Goal: Task Accomplishment & Management: Use online tool/utility

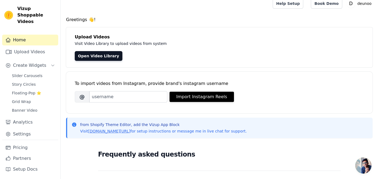
scroll to position [5, 0]
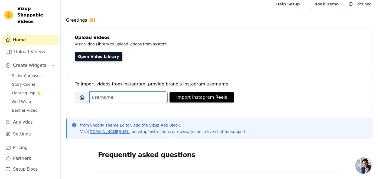
click at [147, 95] on input "Brand's Instagram Username" at bounding box center [128, 97] width 78 height 11
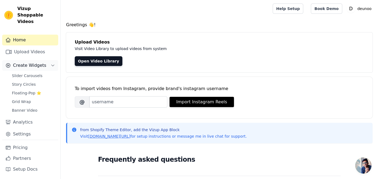
click at [47, 60] on button "Create Widgets" at bounding box center [30, 65] width 56 height 11
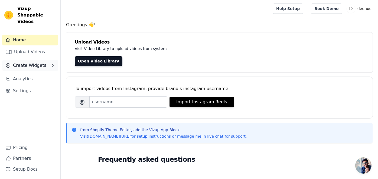
click at [47, 60] on button "Create Widgets" at bounding box center [30, 65] width 56 height 11
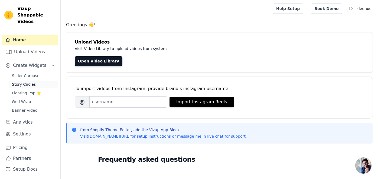
click at [34, 81] on link "Story Circles" at bounding box center [34, 85] width 50 height 8
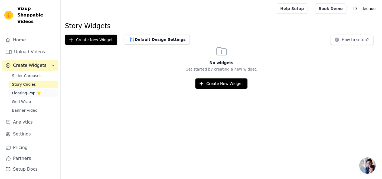
click at [20, 90] on span "Floating-Pop ⭐" at bounding box center [26, 92] width 29 height 5
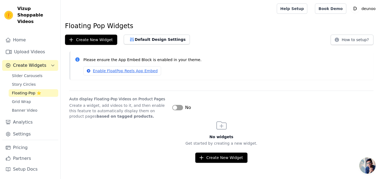
click at [174, 107] on button "Label" at bounding box center [177, 107] width 11 height 5
click at [227, 160] on button "Create New Widget" at bounding box center [221, 158] width 52 height 10
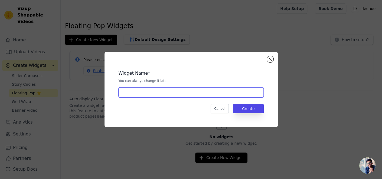
click at [188, 93] on input "text" at bounding box center [190, 92] width 145 height 10
type input "trending"
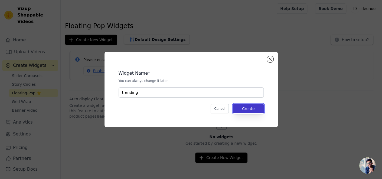
click at [253, 108] on button "Create" at bounding box center [248, 108] width 31 height 9
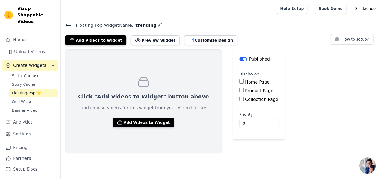
click at [239, 83] on input "Home Page" at bounding box center [241, 81] width 4 height 4
checkbox input "true"
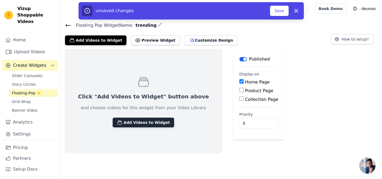
click at [144, 126] on button "Add Videos to Widget" at bounding box center [143, 123] width 61 height 10
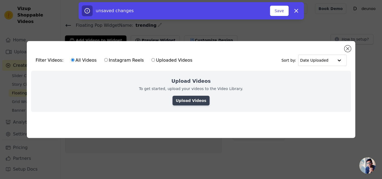
click at [188, 103] on link "Upload Videos" at bounding box center [190, 101] width 37 height 10
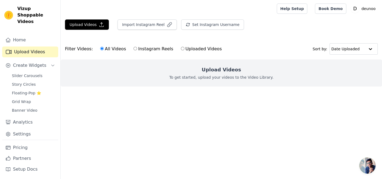
click at [181, 48] on input "Uploaded Videos" at bounding box center [183, 49] width 4 height 4
radio input "true"
click at [95, 25] on button "Upload Videos" at bounding box center [87, 24] width 44 height 10
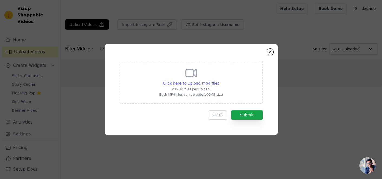
click at [200, 83] on span "Click here to upload mp4 files" at bounding box center [191, 83] width 57 height 4
click at [219, 81] on input "Click here to upload mp4 files Max 10 files per upload. Each MP4 files can be u…" at bounding box center [219, 80] width 0 height 0
type input "C:\fakepath\1747221997824-66ac63cbee502691ff9e60345c509de69cdca389.f30 (3).mp4"
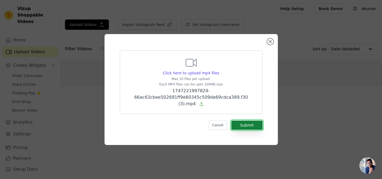
click at [248, 126] on button "Submit" at bounding box center [246, 125] width 31 height 9
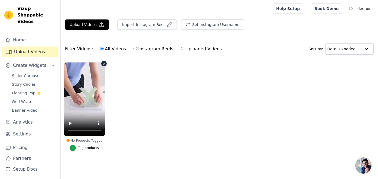
scroll to position [1, 0]
click at [73, 147] on icon "button" at bounding box center [73, 148] width 4 height 4
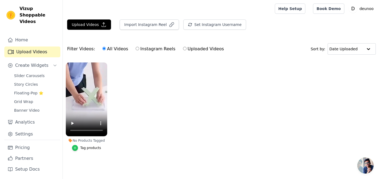
scroll to position [0, 0]
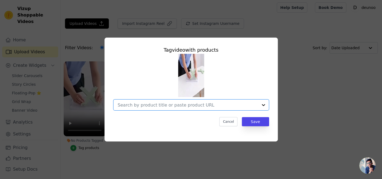
click at [196, 107] on input "No Products Tagged Tag video with products Option undefined, selected. Select i…" at bounding box center [188, 105] width 140 height 5
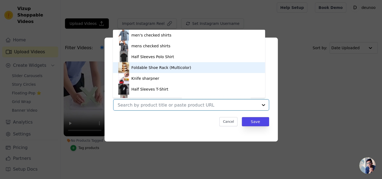
click at [160, 68] on div "Foldable Shoe Rack (Multicolor)" at bounding box center [161, 67] width 60 height 5
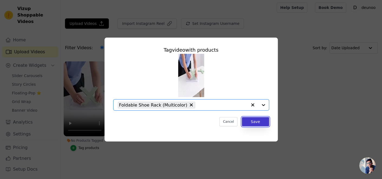
click at [256, 121] on button "Save" at bounding box center [255, 121] width 27 height 9
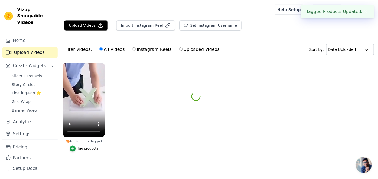
scroll to position [1, 0]
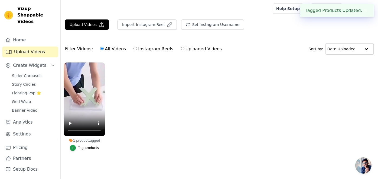
click at [215, 120] on ul "1 product tagged Tag products" at bounding box center [219, 112] width 317 height 105
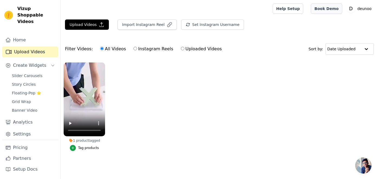
click at [328, 11] on link "Book Demo" at bounding box center [326, 9] width 31 height 10
click at [133, 49] on label "Instagram Reels" at bounding box center [153, 48] width 40 height 7
click at [133, 49] on input "Instagram Reels" at bounding box center [135, 49] width 4 height 4
radio input "true"
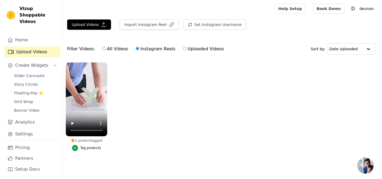
scroll to position [0, 0]
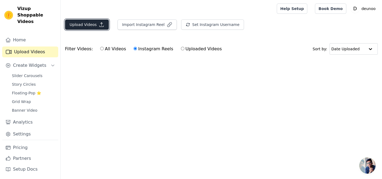
click at [99, 23] on icon "button" at bounding box center [101, 24] width 5 height 5
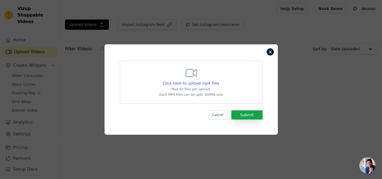
click at [272, 52] on button "Close modal" at bounding box center [270, 52] width 6 height 6
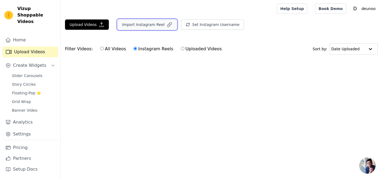
click at [167, 25] on icon "button" at bounding box center [169, 24] width 5 height 5
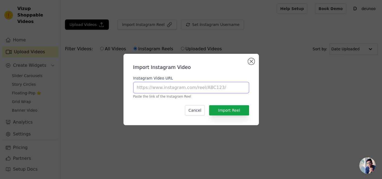
click at [183, 89] on input "Instagram Video URL" at bounding box center [191, 87] width 116 height 11
paste input "https://www.instagram.com/trending___product/reel/DHInQmWMAyS/"
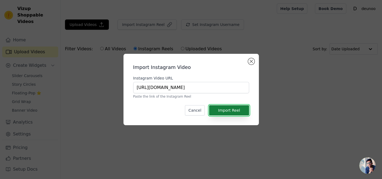
click at [232, 113] on button "Import Reel" at bounding box center [229, 110] width 40 height 10
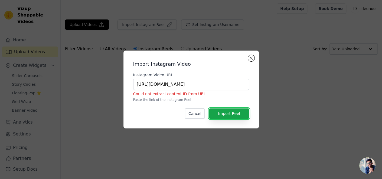
scroll to position [0, 26]
click at [245, 84] on input "https://www.instagram.com/trending___product/reel/DHInQmWMAyS/" at bounding box center [191, 84] width 116 height 11
type input "h"
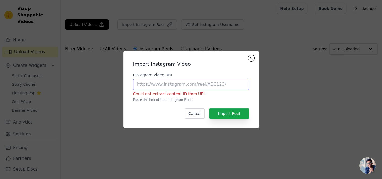
paste input "https://www.instagram.com/trending___product/reel/DHInQmWMAyS/"
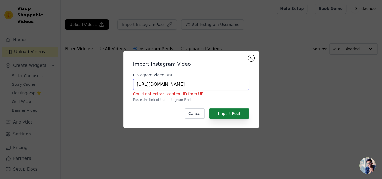
type input "https://www.instagram.com/trending___product/reel/DHInQmWMAyS/"
click at [228, 112] on button "Import Reel" at bounding box center [229, 113] width 40 height 10
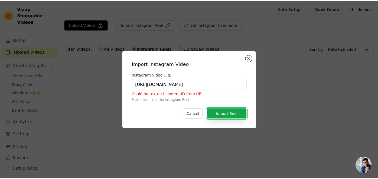
scroll to position [0, 26]
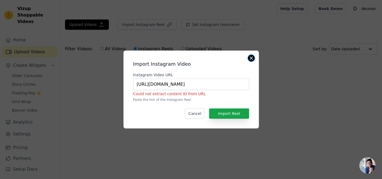
click at [252, 60] on button "Close modal" at bounding box center [251, 58] width 6 height 6
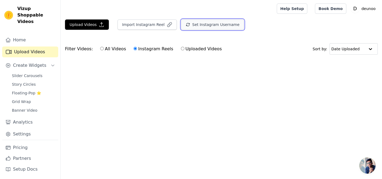
click at [186, 24] on icon "button" at bounding box center [188, 24] width 4 height 4
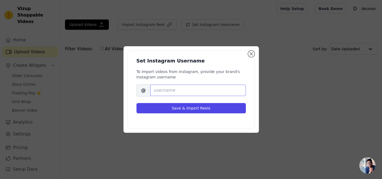
click at [183, 88] on input "Brand's Instagram Username" at bounding box center [197, 90] width 95 height 11
click at [250, 55] on button "Close modal" at bounding box center [251, 54] width 6 height 6
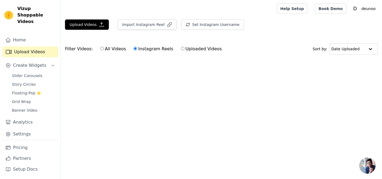
click at [181, 47] on input "Uploaded Videos" at bounding box center [183, 49] width 4 height 4
radio input "true"
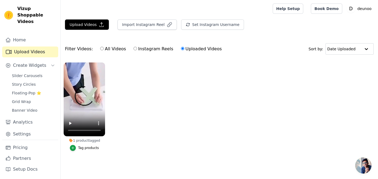
scroll to position [1, 0]
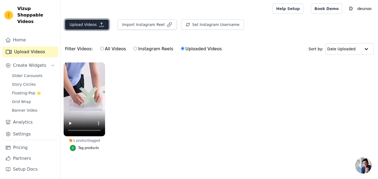
click at [104, 24] on button "Upload Videos" at bounding box center [87, 24] width 44 height 10
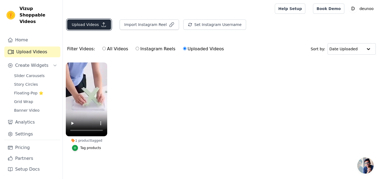
scroll to position [0, 0]
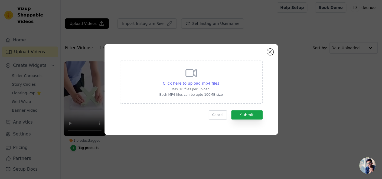
click at [214, 82] on span "Click here to upload mp4 files" at bounding box center [191, 83] width 57 height 4
click at [219, 81] on input "Click here to upload mp4 files Max 10 files per upload. Each MP4 files can be u…" at bounding box center [219, 80] width 0 height 0
type input "C:\fakepath\1747221997824-66ac63cbee502691ff9e60345c509de69cdca389.f30 (3).mp4"
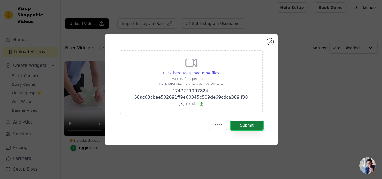
click at [251, 121] on button "Submit" at bounding box center [246, 125] width 31 height 9
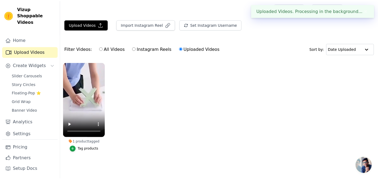
scroll to position [1, 0]
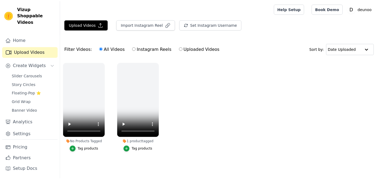
scroll to position [1, 0]
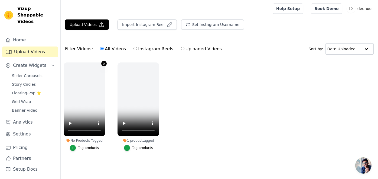
click at [105, 64] on icon "button" at bounding box center [104, 64] width 4 height 4
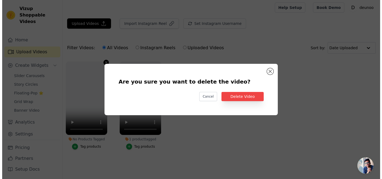
scroll to position [0, 0]
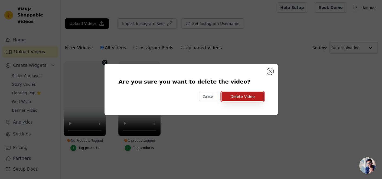
click at [231, 97] on button "Delete Video" at bounding box center [242, 96] width 42 height 9
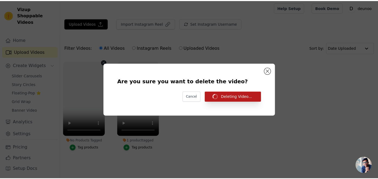
scroll to position [1, 0]
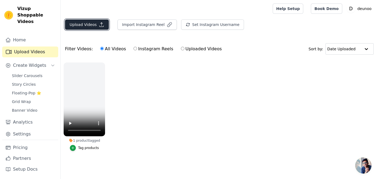
click at [94, 23] on button "Upload Videos" at bounding box center [87, 24] width 44 height 10
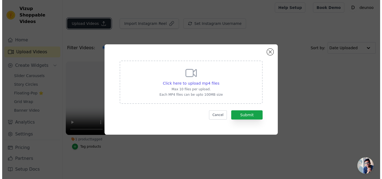
scroll to position [0, 0]
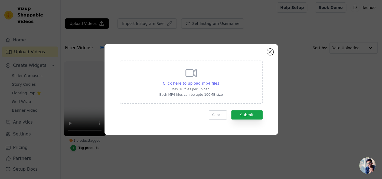
click at [183, 85] on span "Click here to upload mp4 files" at bounding box center [191, 83] width 57 height 4
click at [219, 81] on input "Click here to upload mp4 files Max 10 files per upload. Each MP4 files can be u…" at bounding box center [219, 80] width 0 height 0
type input "C:\fakepath\d6797d478e5c4da54d067d5da64fee75.mp4"
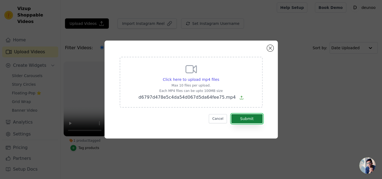
click at [247, 122] on button "Submit" at bounding box center [246, 118] width 31 height 9
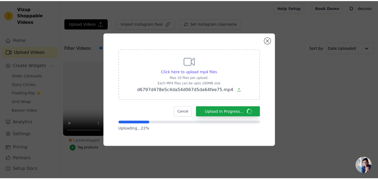
scroll to position [1, 0]
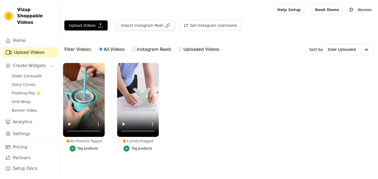
scroll to position [1, 0]
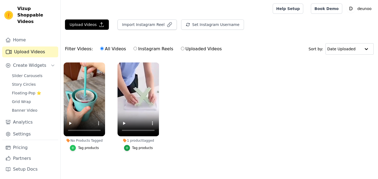
click at [74, 147] on icon "button" at bounding box center [73, 148] width 4 height 4
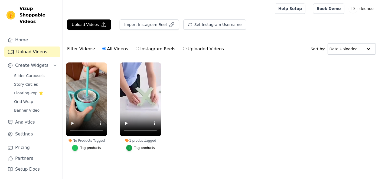
scroll to position [0, 0]
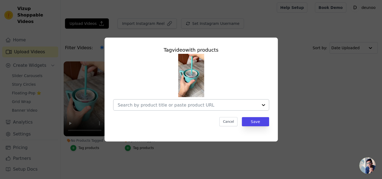
click at [257, 107] on input "No Products Tagged Tag video with products Cancel Save Tag products" at bounding box center [188, 105] width 140 height 5
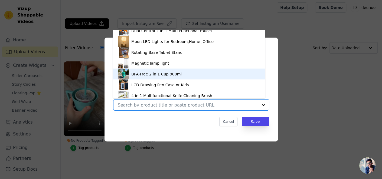
scroll to position [591, 0]
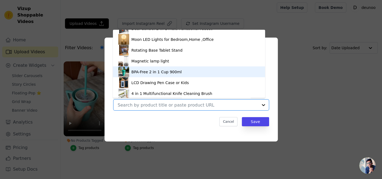
click at [174, 73] on div "BPA-Free 2 in 1 Cup 900ml" at bounding box center [156, 71] width 50 height 5
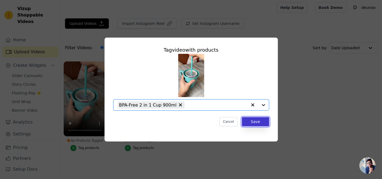
click at [251, 123] on button "Save" at bounding box center [255, 121] width 27 height 9
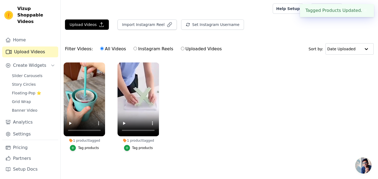
scroll to position [0, 0]
click at [369, 8] on div "Tagged Products Updated. ✖" at bounding box center [337, 10] width 74 height 13
click at [363, 11] on button "✖" at bounding box center [365, 10] width 6 height 6
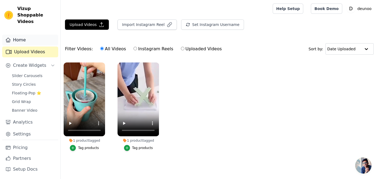
scroll to position [1, 0]
click at [33, 35] on link "Home" at bounding box center [30, 40] width 56 height 11
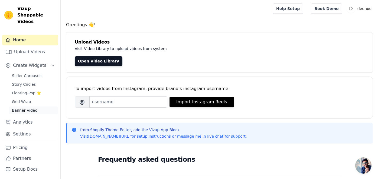
click at [18, 108] on span "Banner Video" at bounding box center [24, 110] width 25 height 5
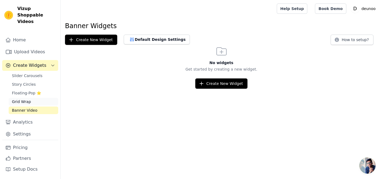
click at [23, 99] on span "Grid Wrap" at bounding box center [21, 101] width 19 height 5
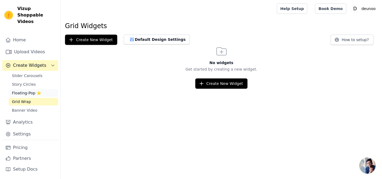
click at [27, 90] on span "Floating-Pop ⭐" at bounding box center [26, 92] width 29 height 5
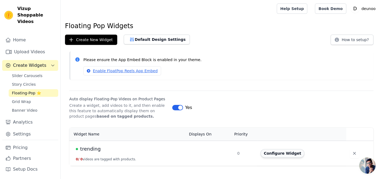
click at [281, 152] on button "Configure Widget" at bounding box center [282, 153] width 44 height 9
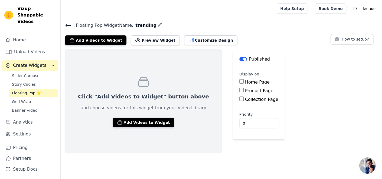
click at [239, 82] on input "Home Page" at bounding box center [241, 81] width 4 height 4
checkbox input "true"
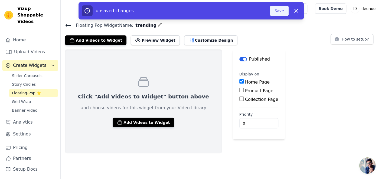
click at [283, 11] on button "Save" at bounding box center [279, 11] width 18 height 10
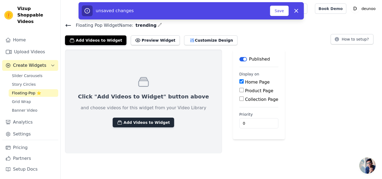
click at [135, 123] on button "Add Videos to Widget" at bounding box center [143, 123] width 61 height 10
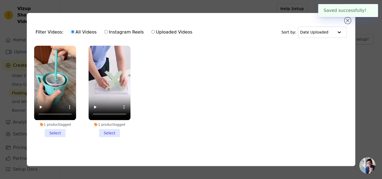
click at [110, 131] on li "1 product tagged Select" at bounding box center [109, 91] width 42 height 91
click at [0, 0] on input "1 product tagged Select" at bounding box center [0, 0] width 0 height 0
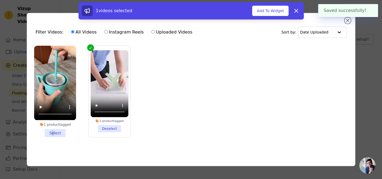
click at [54, 132] on li "1 product tagged Select" at bounding box center [55, 91] width 42 height 91
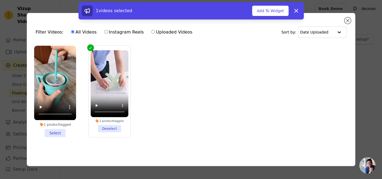
click at [59, 129] on li "1 product tagged Select" at bounding box center [55, 91] width 42 height 91
click at [0, 0] on input "1 product tagged Select" at bounding box center [0, 0] width 0 height 0
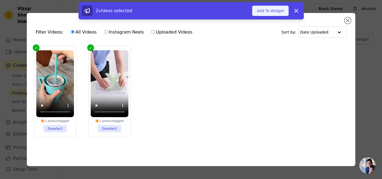
click at [275, 11] on button "Add To Widget" at bounding box center [270, 11] width 36 height 10
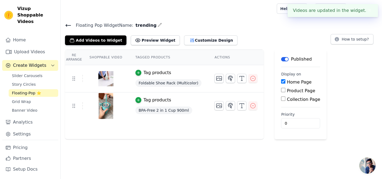
click at [369, 11] on button "✖" at bounding box center [369, 10] width 6 height 6
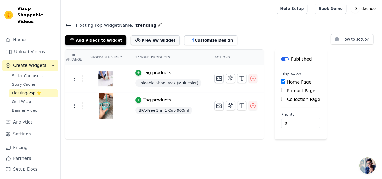
click at [153, 42] on button "Preview Widget" at bounding box center [155, 40] width 49 height 10
click at [281, 91] on input "Product Page" at bounding box center [283, 90] width 4 height 4
checkbox input "true"
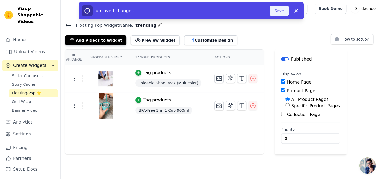
click at [283, 10] on button "Save" at bounding box center [279, 11] width 18 height 10
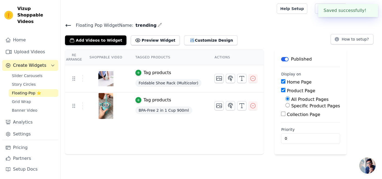
click at [285, 105] on input "Specific Product Pages" at bounding box center [287, 105] width 4 height 4
radio input "true"
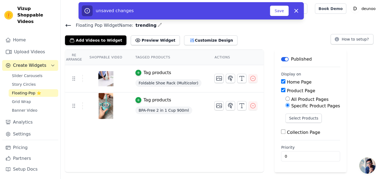
click at [285, 98] on input "All Product Pages" at bounding box center [287, 99] width 4 height 4
radio input "true"
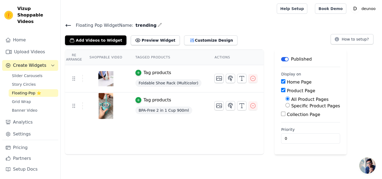
click at [255, 126] on div "Re Arrange Shoppable Video Tagged Products Actions Tag products Foldable Shoe R…" at bounding box center [221, 102] width 321 height 105
click at [291, 137] on input "0" at bounding box center [310, 138] width 59 height 10
click at [313, 137] on input "1" at bounding box center [310, 138] width 59 height 10
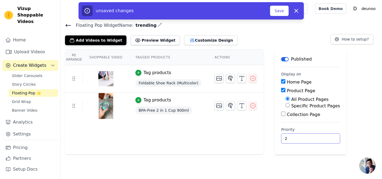
click at [313, 137] on input "2" at bounding box center [310, 138] width 59 height 10
click at [313, 137] on input "3" at bounding box center [310, 138] width 59 height 10
click at [313, 137] on input "4" at bounding box center [310, 138] width 59 height 10
click at [313, 137] on input "17" at bounding box center [310, 138] width 59 height 10
click at [277, 7] on button "Save" at bounding box center [279, 11] width 18 height 10
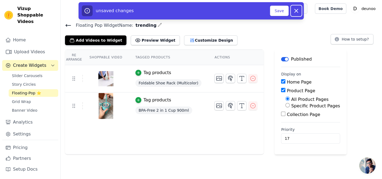
click at [293, 11] on icon "button" at bounding box center [296, 11] width 6 height 6
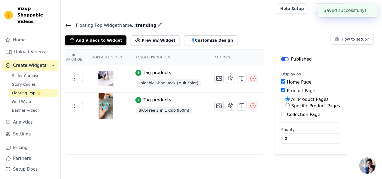
click at [269, 36] on div "Add Videos to Widget Preview Widget Customize Design How to setup?" at bounding box center [221, 39] width 312 height 12
click at [189, 39] on button "Customize Design" at bounding box center [210, 40] width 53 height 10
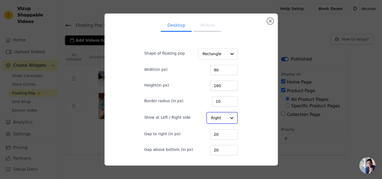
click at [228, 120] on div at bounding box center [231, 118] width 11 height 11
click at [221, 131] on div "Left" at bounding box center [221, 130] width 30 height 11
click at [221, 55] on input "Shape of floating pop" at bounding box center [214, 54] width 24 height 11
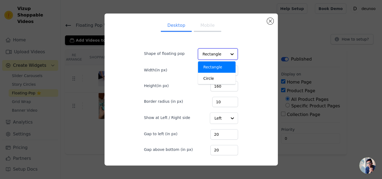
click at [221, 55] on input "Shape of floating pop" at bounding box center [214, 54] width 24 height 11
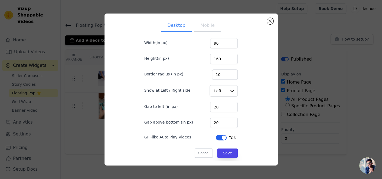
scroll to position [27, 0]
click at [206, 31] on button "Mobile" at bounding box center [207, 26] width 27 height 12
click at [222, 153] on button "Save" at bounding box center [227, 153] width 21 height 9
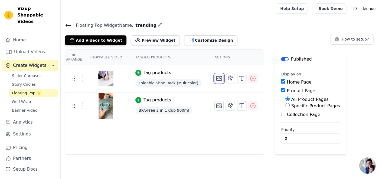
click at [214, 81] on button "button" at bounding box center [218, 78] width 9 height 9
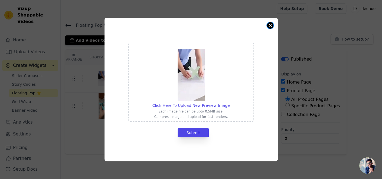
click at [268, 26] on button "Close modal" at bounding box center [270, 25] width 6 height 6
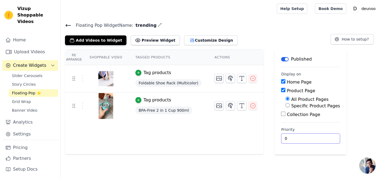
click at [311, 138] on input "0" at bounding box center [310, 138] width 59 height 10
click at [312, 137] on input "1" at bounding box center [310, 138] width 59 height 10
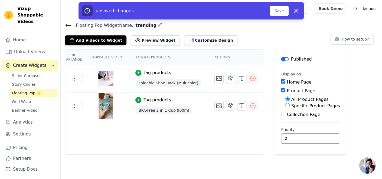
click at [312, 137] on input "2" at bounding box center [310, 138] width 59 height 10
click at [312, 137] on input "3" at bounding box center [310, 138] width 59 height 10
click at [312, 137] on input "32" at bounding box center [310, 138] width 59 height 10
click at [341, 73] on div "Re Arrange Shoppable Video Tagged Products Actions Tag products Foldable Shoe R…" at bounding box center [221, 102] width 321 height 105
click at [295, 10] on icon "button" at bounding box center [295, 10] width 3 height 3
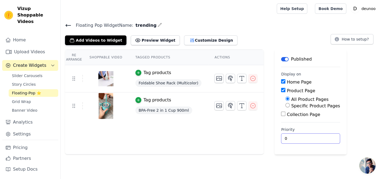
click at [312, 140] on input "0" at bounding box center [310, 138] width 59 height 10
type input "23"
click at [312, 137] on input "23" at bounding box center [310, 138] width 59 height 10
click at [259, 128] on div "Re Arrange Shoppable Video Tagged Products Actions Tag products Foldable Shoe R…" at bounding box center [221, 102] width 321 height 105
click at [361, 8] on p "deunoo" at bounding box center [368, 9] width 18 height 10
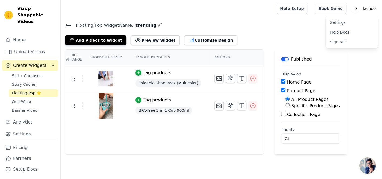
click at [239, 43] on div "Add Videos to Widget Preview Widget Customize Design How to setup?" at bounding box center [221, 39] width 312 height 12
click at [30, 119] on link "Analytics" at bounding box center [30, 122] width 56 height 11
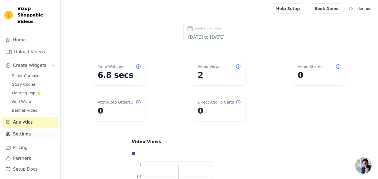
click at [40, 131] on link "Settings" at bounding box center [30, 134] width 56 height 11
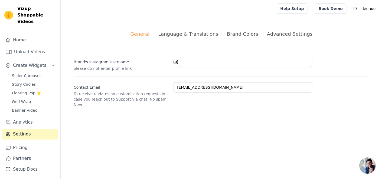
click at [33, 74] on div "Slider Carousels Story Circles Floating-Pop ⭐ Grid Wrap Banner Video" at bounding box center [34, 93] width 50 height 42
click at [31, 73] on span "Slider Carousels" at bounding box center [27, 75] width 31 height 5
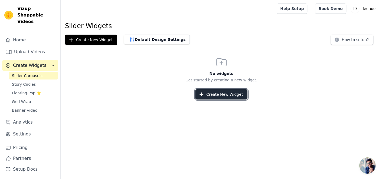
click at [216, 93] on button "Create New Widget" at bounding box center [221, 94] width 52 height 10
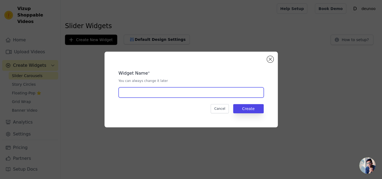
click at [169, 94] on input "text" at bounding box center [190, 92] width 145 height 10
type input "trending"
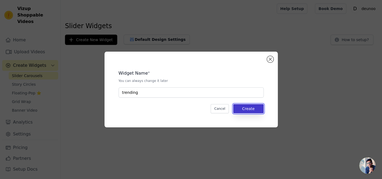
click at [247, 107] on button "Create" at bounding box center [248, 108] width 31 height 9
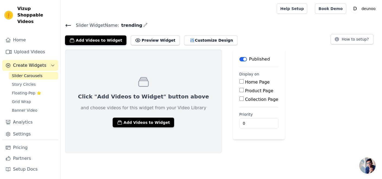
drag, startPoint x: 223, startPoint y: 83, endPoint x: 221, endPoint y: 81, distance: 2.9
click at [239, 81] on input "Home Page" at bounding box center [241, 81] width 4 height 4
checkbox input "true"
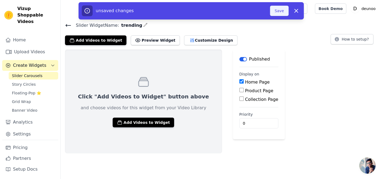
click at [284, 9] on button "Save" at bounding box center [279, 11] width 18 height 10
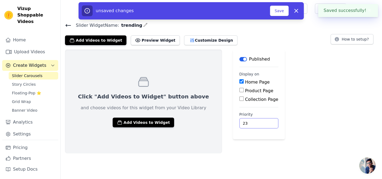
type input "23"
click at [242, 121] on input "23" at bounding box center [258, 123] width 39 height 10
click at [148, 122] on button "Add Videos to Widget" at bounding box center [143, 123] width 61 height 10
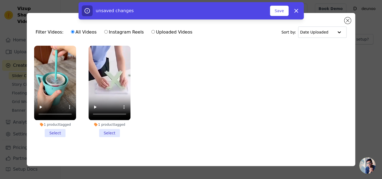
click at [106, 131] on li "1 product tagged Select" at bounding box center [109, 91] width 42 height 91
click at [0, 0] on input "1 product tagged Select" at bounding box center [0, 0] width 0 height 0
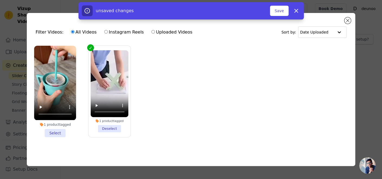
click at [50, 132] on li "1 product tagged Select" at bounding box center [55, 91] width 42 height 91
click at [0, 0] on input "1 product tagged Select" at bounding box center [0, 0] width 0 height 0
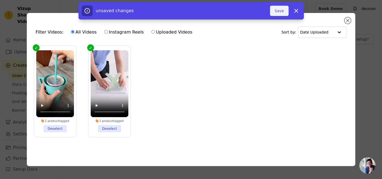
click at [275, 11] on button "Save" at bounding box center [279, 11] width 18 height 10
click at [374, 47] on div "Filter Videos: All Videos Instagram Reels Uploaded Videos Sort by: Date Uploade…" at bounding box center [191, 89] width 382 height 179
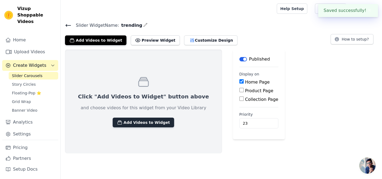
click at [131, 126] on button "Add Videos to Widget" at bounding box center [143, 123] width 61 height 10
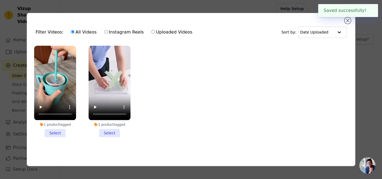
click at [117, 132] on li "1 product tagged Select" at bounding box center [109, 91] width 42 height 91
click at [0, 0] on input "1 product tagged Select" at bounding box center [0, 0] width 0 height 0
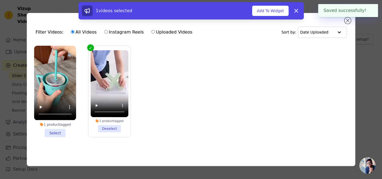
click at [56, 129] on li "1 product tagged Select" at bounding box center [55, 91] width 42 height 91
click at [0, 0] on input "1 product tagged Select" at bounding box center [0, 0] width 0 height 0
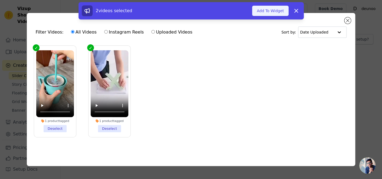
click at [262, 14] on button "Add To Widget" at bounding box center [270, 11] width 36 height 10
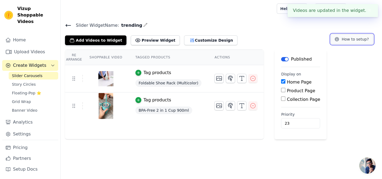
click at [358, 41] on button "How to setup?" at bounding box center [351, 39] width 43 height 10
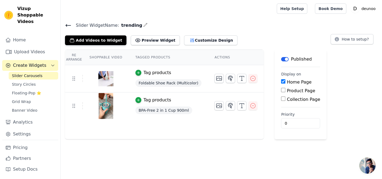
click at [281, 58] on button "Label" at bounding box center [285, 59] width 8 height 4
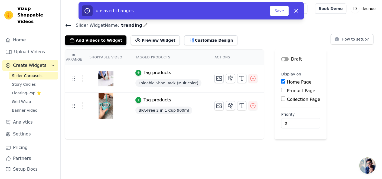
click at [281, 58] on button "Label" at bounding box center [285, 59] width 8 height 4
type input "19"
click at [295, 121] on input "19" at bounding box center [300, 123] width 39 height 10
click at [279, 8] on button "Save" at bounding box center [279, 11] width 18 height 10
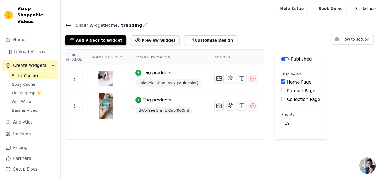
click at [135, 39] on button "Preview Widget" at bounding box center [155, 40] width 49 height 10
click at [37, 129] on link "Settings" at bounding box center [30, 134] width 56 height 11
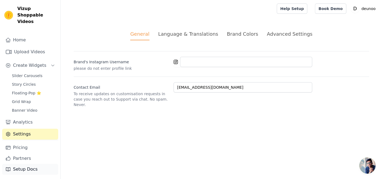
click at [43, 171] on link "Setup Docs" at bounding box center [30, 169] width 56 height 11
click at [35, 35] on link "Home" at bounding box center [30, 40] width 56 height 11
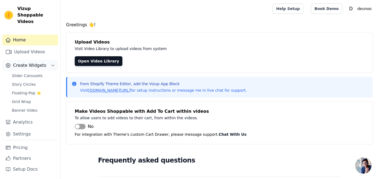
click at [35, 62] on span "Create Widgets" at bounding box center [29, 65] width 33 height 6
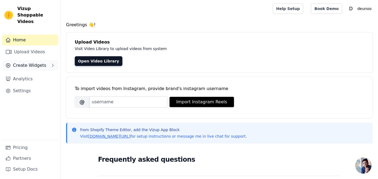
click at [29, 62] on span "Create Widgets" at bounding box center [29, 65] width 33 height 6
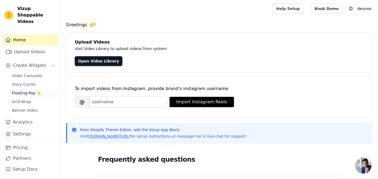
click at [32, 90] on span "Floating-Pop ⭐" at bounding box center [26, 92] width 29 height 5
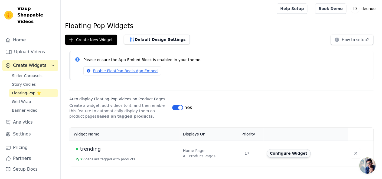
click at [285, 153] on button "Configure Widget" at bounding box center [288, 153] width 44 height 9
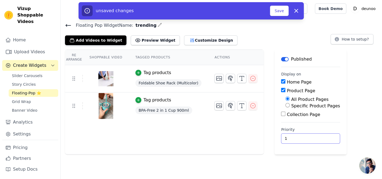
click at [312, 135] on input "1" at bounding box center [310, 138] width 59 height 10
type input "2"
click at [312, 135] on input "2" at bounding box center [310, 138] width 59 height 10
click at [275, 12] on button "Save" at bounding box center [279, 11] width 18 height 10
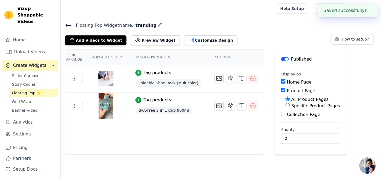
click at [270, 13] on div at bounding box center [167, 8] width 205 height 17
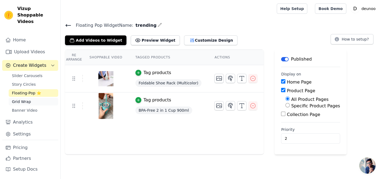
click at [31, 98] on link "Grid Wrap" at bounding box center [34, 102] width 50 height 8
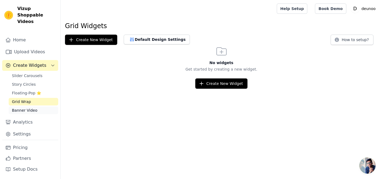
click at [37, 107] on link "Banner Video" at bounding box center [34, 111] width 50 height 8
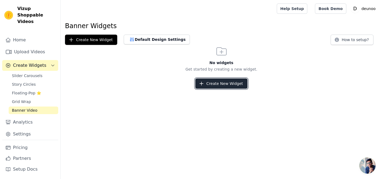
click at [216, 87] on button "Create New Widget" at bounding box center [221, 83] width 52 height 10
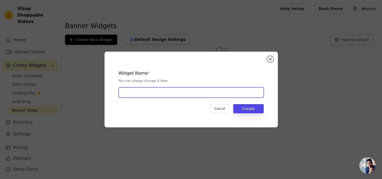
click at [175, 93] on input "text" at bounding box center [190, 92] width 145 height 10
type input "trending"
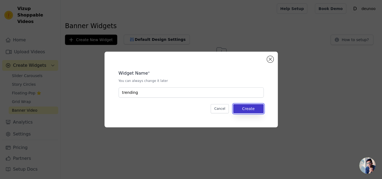
click at [242, 110] on button "Create" at bounding box center [248, 108] width 31 height 9
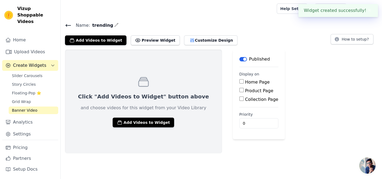
click at [239, 81] on div "Home Page" at bounding box center [258, 82] width 39 height 6
click at [239, 81] on input "Home Page" at bounding box center [241, 81] width 4 height 4
checkbox input "true"
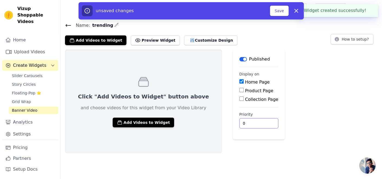
click at [239, 122] on input "0" at bounding box center [258, 123] width 39 height 10
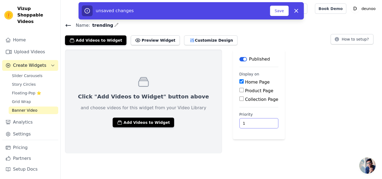
click at [242, 120] on input "1" at bounding box center [258, 123] width 39 height 10
type input "2"
click at [242, 120] on input "2" at bounding box center [258, 123] width 39 height 10
click at [150, 122] on button "Add Videos to Widget" at bounding box center [143, 123] width 61 height 10
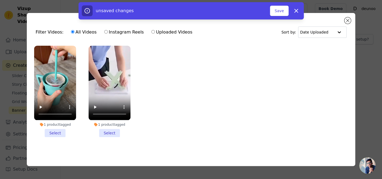
click at [114, 132] on li "1 product tagged Select" at bounding box center [109, 91] width 42 height 91
click at [0, 0] on input "1 product tagged Select" at bounding box center [0, 0] width 0 height 0
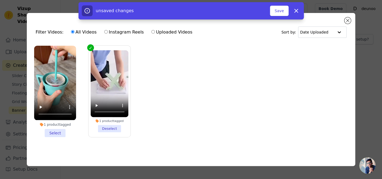
click at [57, 132] on li "1 product tagged Select" at bounding box center [55, 91] width 42 height 91
click at [0, 0] on input "1 product tagged Select" at bounding box center [0, 0] width 0 height 0
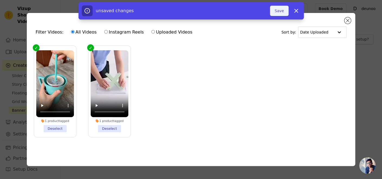
click at [279, 11] on button "Save" at bounding box center [279, 11] width 18 height 10
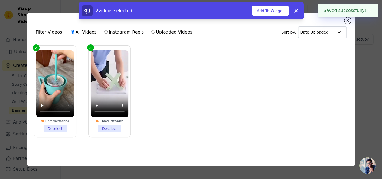
click at [360, 78] on div "Filter Videos: All Videos Instagram Reels Uploaded Videos Sort by: Date Uploade…" at bounding box center [191, 89] width 364 height 170
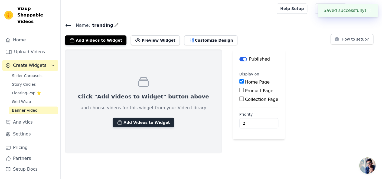
click at [146, 125] on button "Add Videos to Widget" at bounding box center [143, 123] width 61 height 10
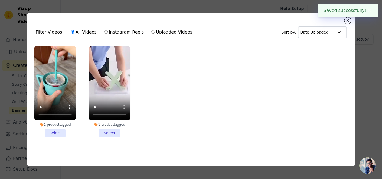
click at [106, 129] on li "1 product tagged Select" at bounding box center [109, 91] width 42 height 91
click at [0, 0] on input "1 product tagged Select" at bounding box center [0, 0] width 0 height 0
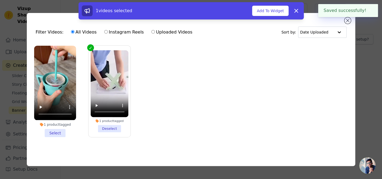
click at [52, 132] on li "1 product tagged Select" at bounding box center [55, 91] width 42 height 91
click at [0, 0] on input "1 product tagged Select" at bounding box center [0, 0] width 0 height 0
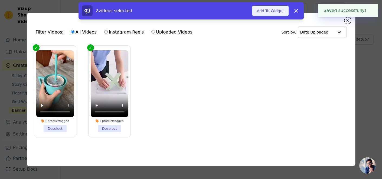
click at [262, 11] on button "Add To Widget" at bounding box center [270, 11] width 36 height 10
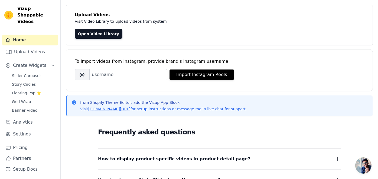
scroll to position [27, 0]
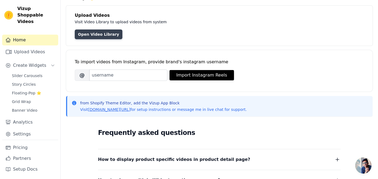
click at [102, 35] on link "Open Video Library" at bounding box center [99, 34] width 48 height 10
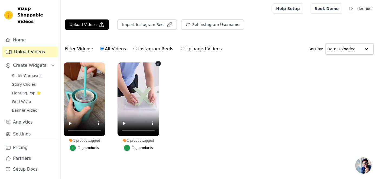
scroll to position [1, 0]
click at [144, 91] on video at bounding box center [137, 99] width 41 height 74
click at [109, 91] on ul "1 product tagged Tag products 1 product tagged Tag products" at bounding box center [219, 112] width 317 height 105
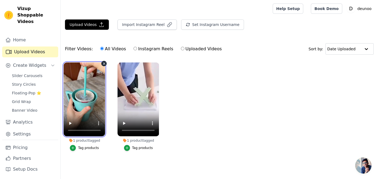
click at [100, 92] on video at bounding box center [84, 99] width 41 height 74
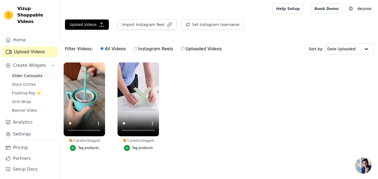
click at [27, 73] on span "Slider Carousels" at bounding box center [27, 75] width 31 height 5
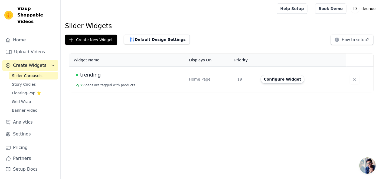
click at [315, 78] on div "Configure Widget" at bounding box center [299, 79] width 79 height 9
click at [284, 81] on button "Configure Widget" at bounding box center [282, 79] width 44 height 9
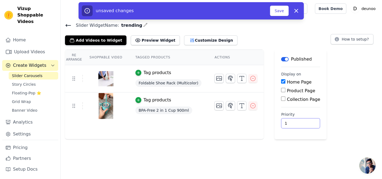
click at [295, 121] on input "1" at bounding box center [300, 123] width 39 height 10
type input "2"
click at [295, 121] on input "2" at bounding box center [300, 123] width 39 height 10
click at [227, 77] on icon "button" at bounding box center [230, 78] width 6 height 6
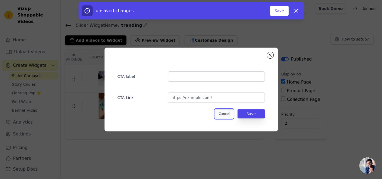
click at [225, 113] on button "Cancel" at bounding box center [224, 113] width 18 height 9
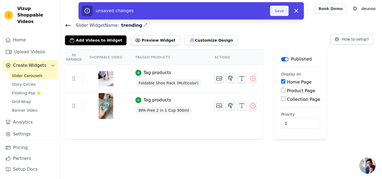
click at [284, 11] on button "Save" at bounding box center [279, 11] width 18 height 10
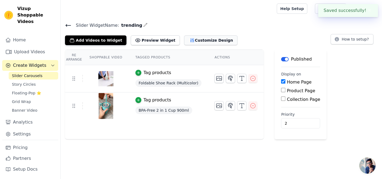
click at [201, 40] on button "Customize Design" at bounding box center [210, 40] width 53 height 10
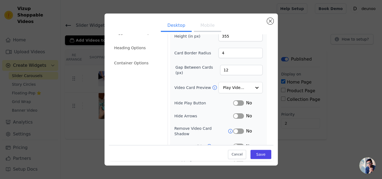
scroll to position [27, 0]
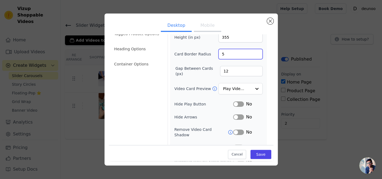
click at [252, 51] on input "5" at bounding box center [240, 54] width 44 height 10
click at [252, 51] on input "6" at bounding box center [240, 54] width 44 height 10
click at [254, 57] on input "6" at bounding box center [240, 54] width 44 height 10
click at [252, 55] on input "5" at bounding box center [240, 54] width 44 height 10
type input "0"
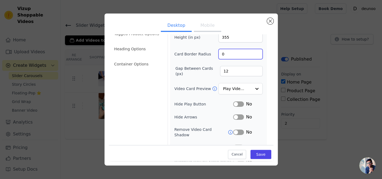
click at [252, 55] on input "0" at bounding box center [240, 54] width 44 height 10
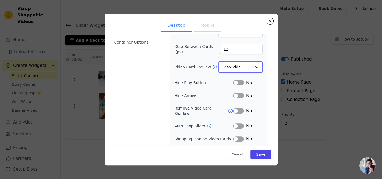
click at [251, 66] on div at bounding box center [256, 67] width 11 height 11
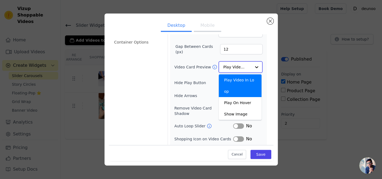
click at [244, 62] on input "Video Card Preview" at bounding box center [237, 67] width 28 height 11
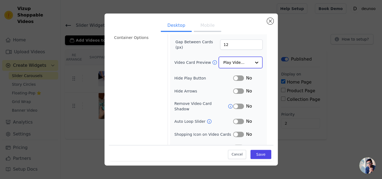
scroll to position [57, 0]
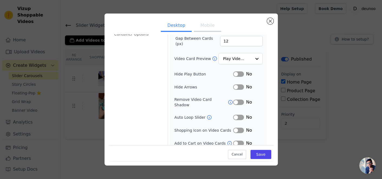
click at [233, 115] on button "Label" at bounding box center [238, 117] width 11 height 5
click at [233, 128] on button "Label" at bounding box center [238, 130] width 11 height 5
click at [235, 141] on button "Label" at bounding box center [238, 143] width 11 height 5
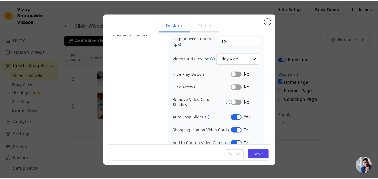
scroll to position [0, 0]
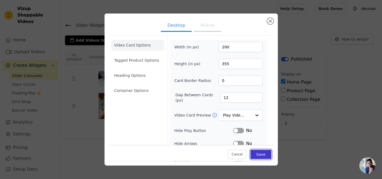
click at [257, 156] on button "Save" at bounding box center [260, 154] width 21 height 9
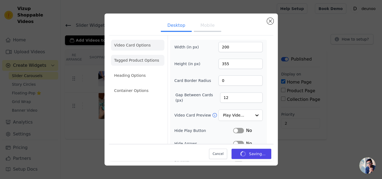
click at [139, 85] on li "Tagged Product Options" at bounding box center [137, 90] width 53 height 11
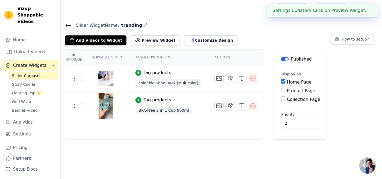
click at [314, 14] on div "Settings updated! Click on Preview Widget. ✖" at bounding box center [322, 10] width 111 height 13
click at [157, 39] on button "Preview Widget" at bounding box center [155, 40] width 49 height 10
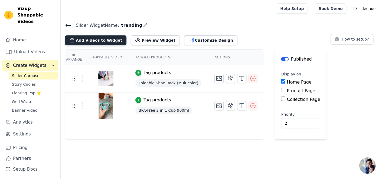
click at [100, 40] on button "Add Videos to Widget" at bounding box center [95, 40] width 61 height 10
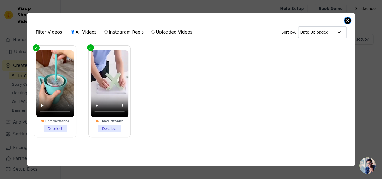
click at [345, 19] on button "Close modal" at bounding box center [347, 20] width 6 height 6
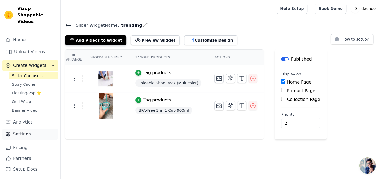
click at [34, 129] on link "Settings" at bounding box center [30, 134] width 56 height 11
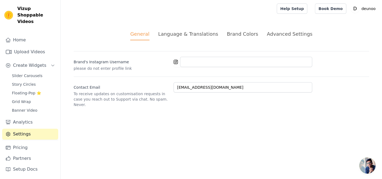
click at [272, 33] on div "Advanced Settings" at bounding box center [288, 33] width 45 height 7
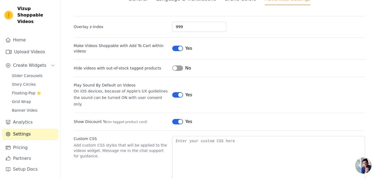
scroll to position [46, 0]
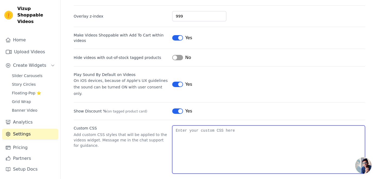
click at [199, 143] on textarea "Custom CSS" at bounding box center [268, 150] width 193 height 48
